Goal: Task Accomplishment & Management: Manage account settings

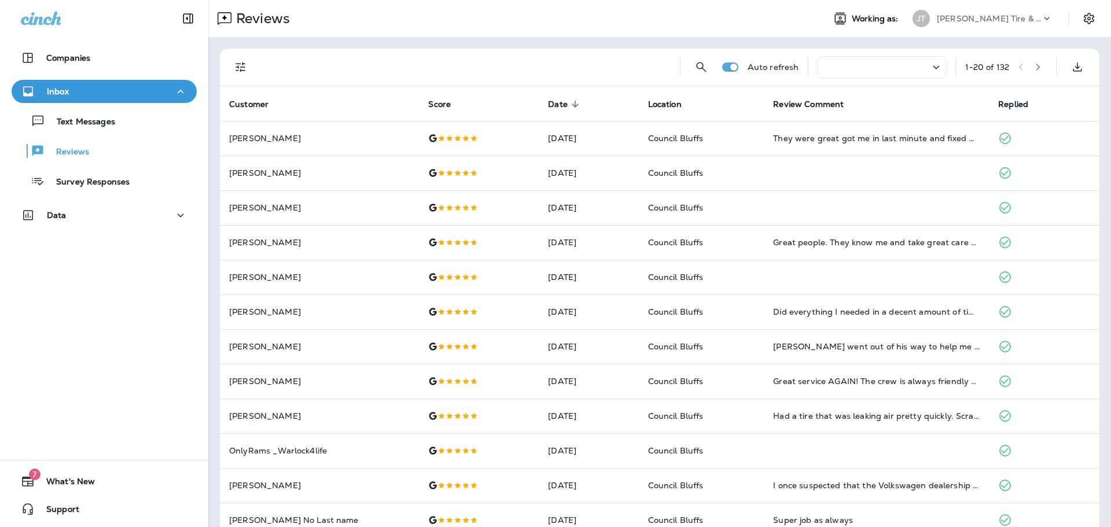
click at [46, 278] on div "Companies Inbox Text Messages Reviews Survey Responses Data 7 What's New Support" at bounding box center [104, 263] width 208 height 527
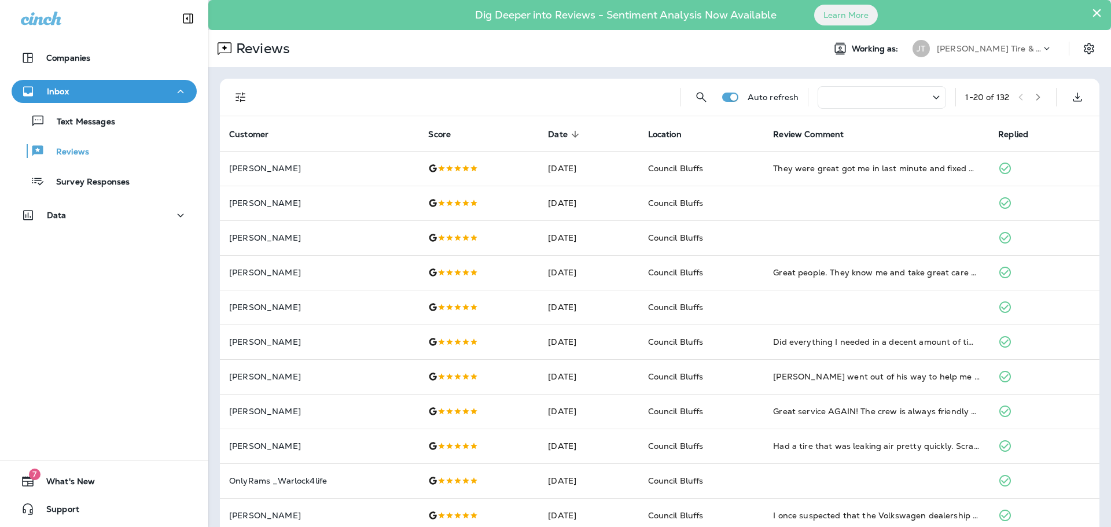
click at [1092, 12] on button "×" at bounding box center [1097, 12] width 11 height 19
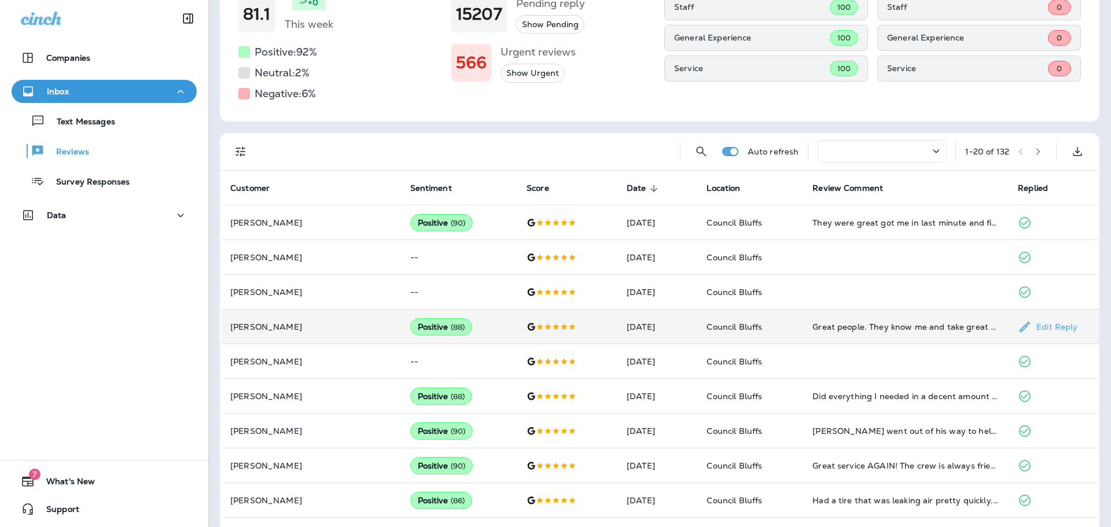
scroll to position [58, 0]
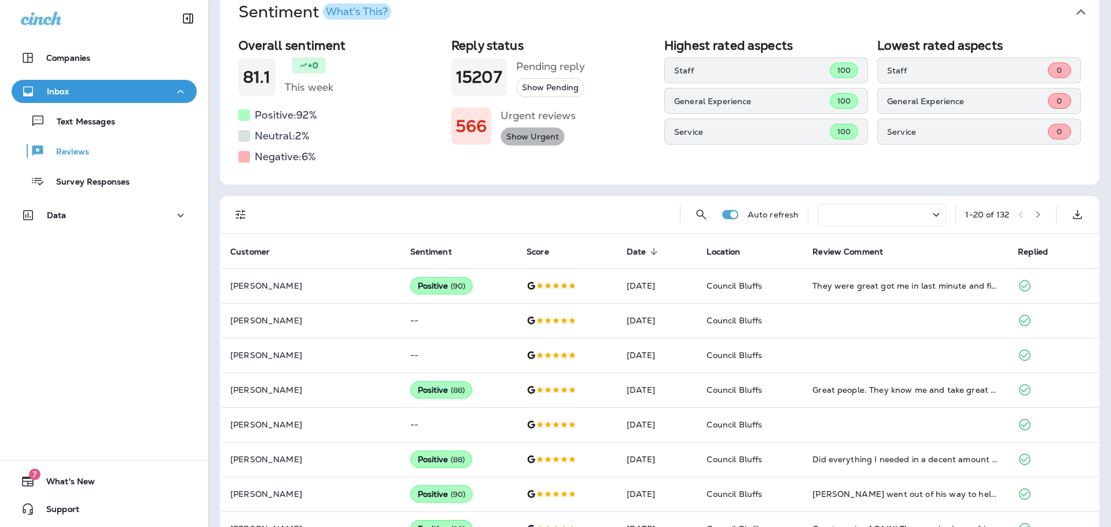
click at [530, 142] on button "Show Urgent" at bounding box center [533, 136] width 64 height 19
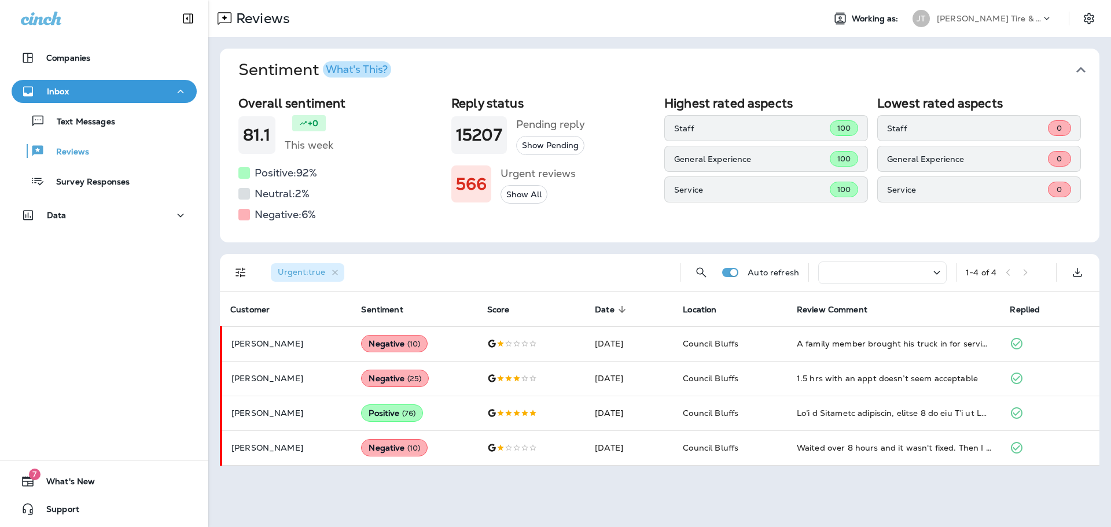
click at [518, 190] on button "Show All" at bounding box center [524, 194] width 47 height 19
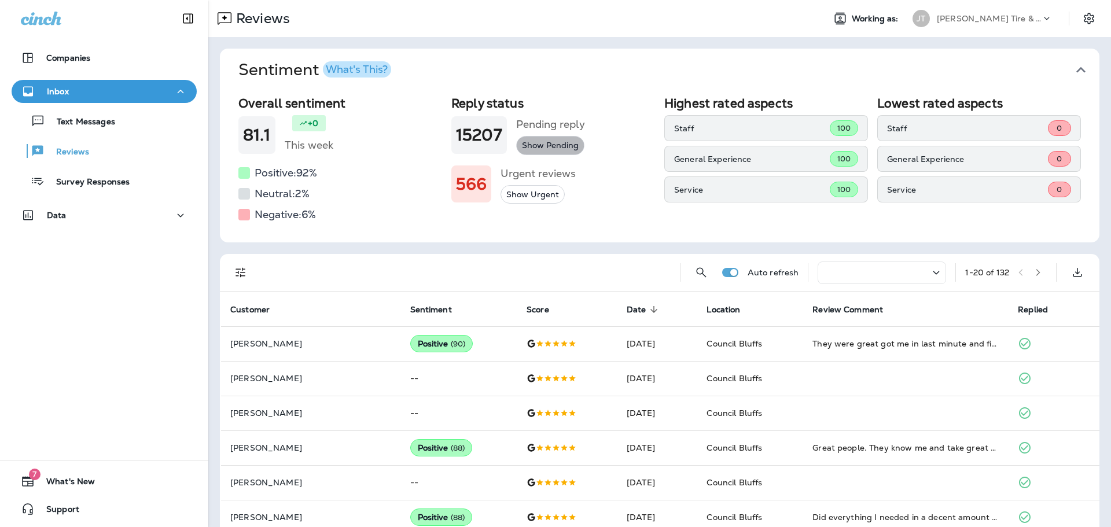
click at [549, 148] on button "Show Pending" at bounding box center [550, 145] width 68 height 19
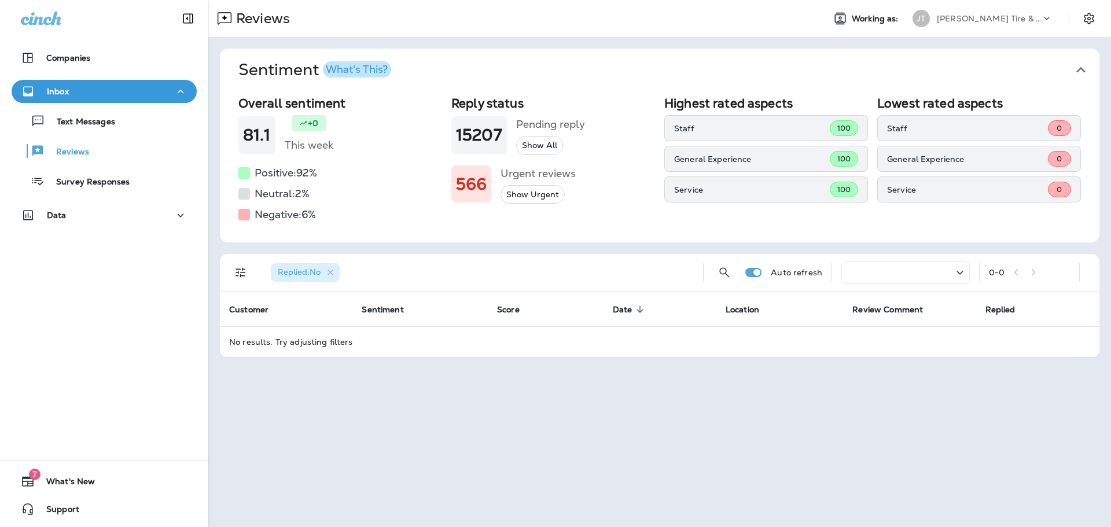
click at [542, 146] on button "Show All" at bounding box center [539, 145] width 47 height 19
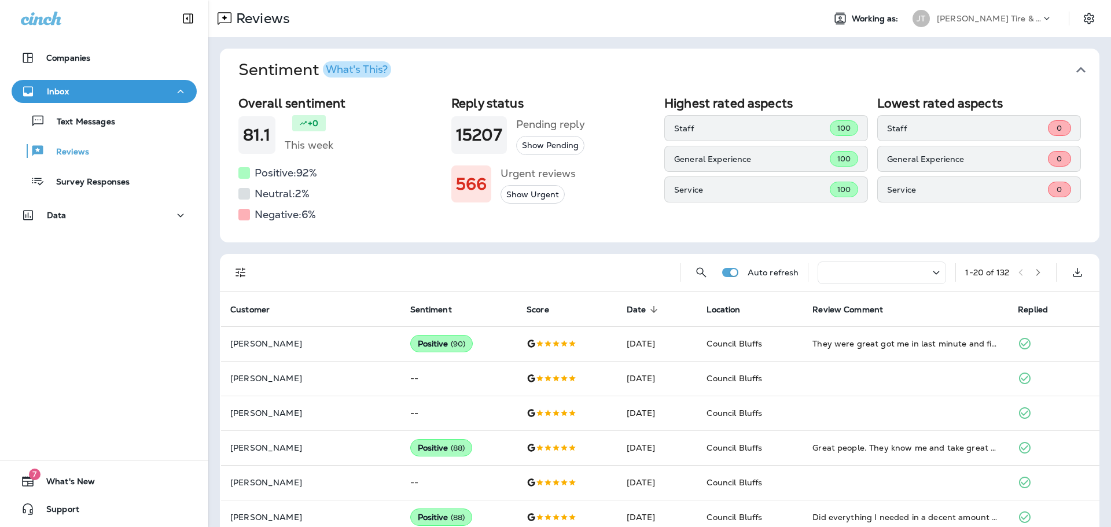
click at [555, 141] on button "Show Pending" at bounding box center [550, 145] width 68 height 19
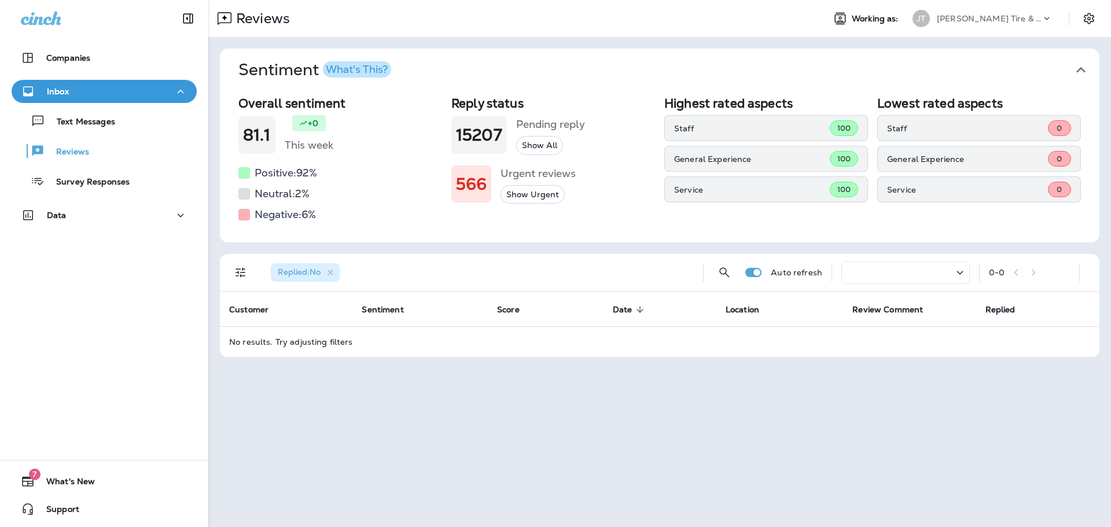
click at [94, 313] on div "Companies Inbox Text Messages Reviews Survey Responses Data 7 What's New Support" at bounding box center [104, 263] width 208 height 527
click at [89, 94] on div "Inbox" at bounding box center [104, 92] width 167 height 14
click at [56, 410] on div "Companies Inbox Data 7 What's New Support" at bounding box center [104, 263] width 208 height 527
click at [335, 275] on icon "button" at bounding box center [331, 273] width 10 height 10
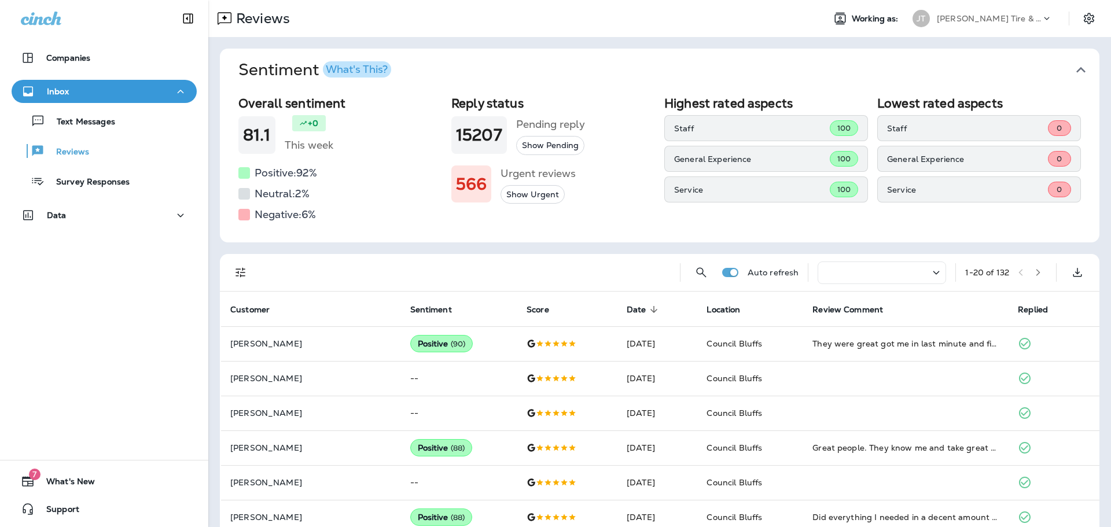
click at [92, 310] on div "Companies Inbox Text Messages Reviews Survey Responses Data 7 What's New Support" at bounding box center [104, 263] width 208 height 527
click at [35, 356] on div "Companies Inbox Text Messages Reviews Survey Responses Data 7 What's New Support" at bounding box center [104, 263] width 208 height 527
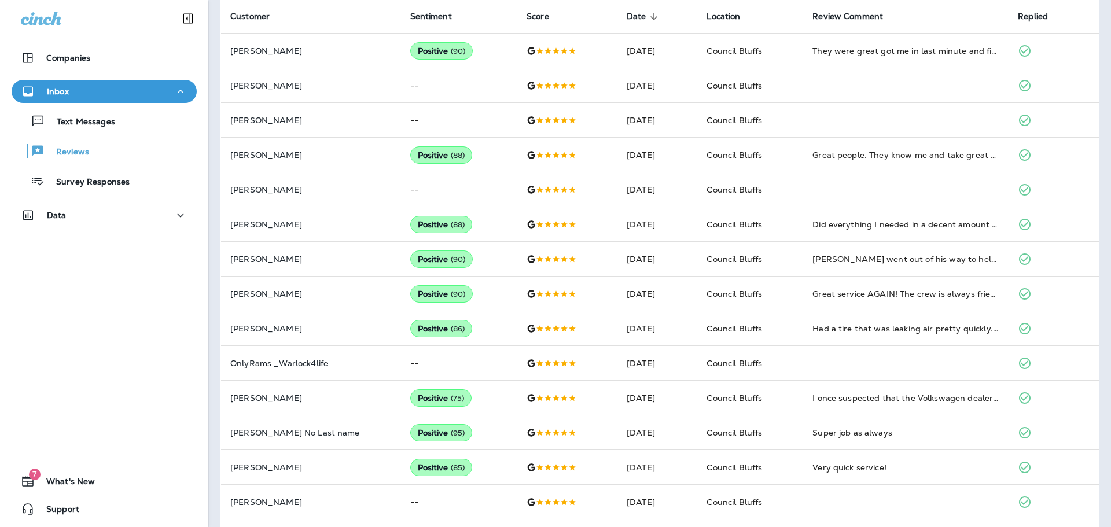
scroll to position [58, 0]
